Goal: Transaction & Acquisition: Purchase product/service

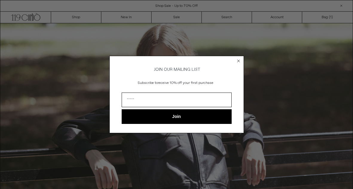
click at [133, 16] on div "Close dialog JOIN OUR MAILING LIST Subscribe to receive 10% off your first purc…" at bounding box center [176, 94] width 353 height 189
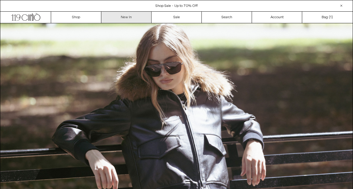
click at [127, 19] on link "New In" at bounding box center [126, 17] width 50 height 11
click at [141, 19] on link "New In" at bounding box center [126, 17] width 50 height 11
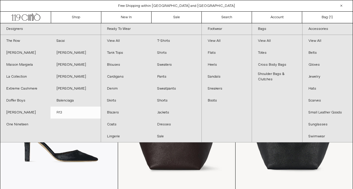
click at [62, 114] on link "R13" at bounding box center [75, 113] width 50 height 12
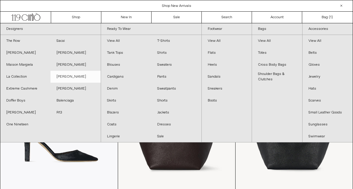
click at [67, 77] on link "[PERSON_NAME]" at bounding box center [75, 77] width 50 height 12
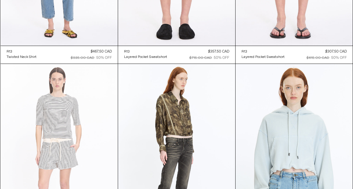
scroll to position [1513, 0]
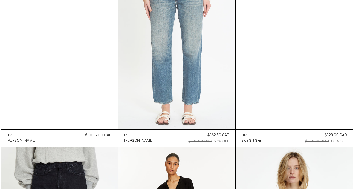
scroll to position [2594, 0]
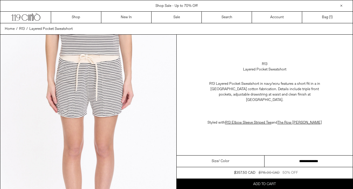
click at [277, 157] on select "**********" at bounding box center [308, 162] width 88 height 12
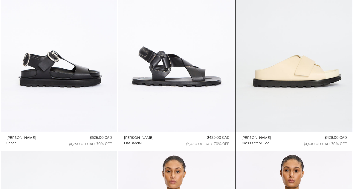
scroll to position [853, 0]
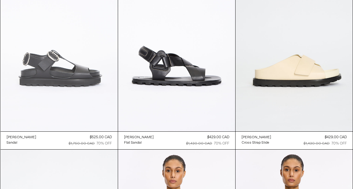
click at [104, 70] on at bounding box center [59, 44] width 117 height 176
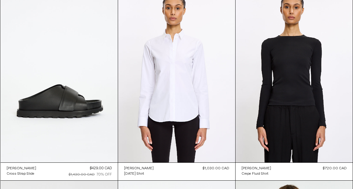
scroll to position [1012, 0]
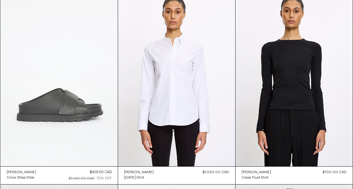
click at [98, 99] on at bounding box center [59, 79] width 117 height 176
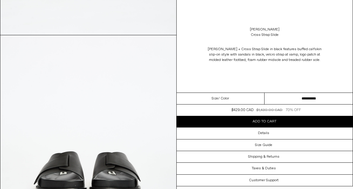
scroll to position [206, 0]
